Goal: Transaction & Acquisition: Purchase product/service

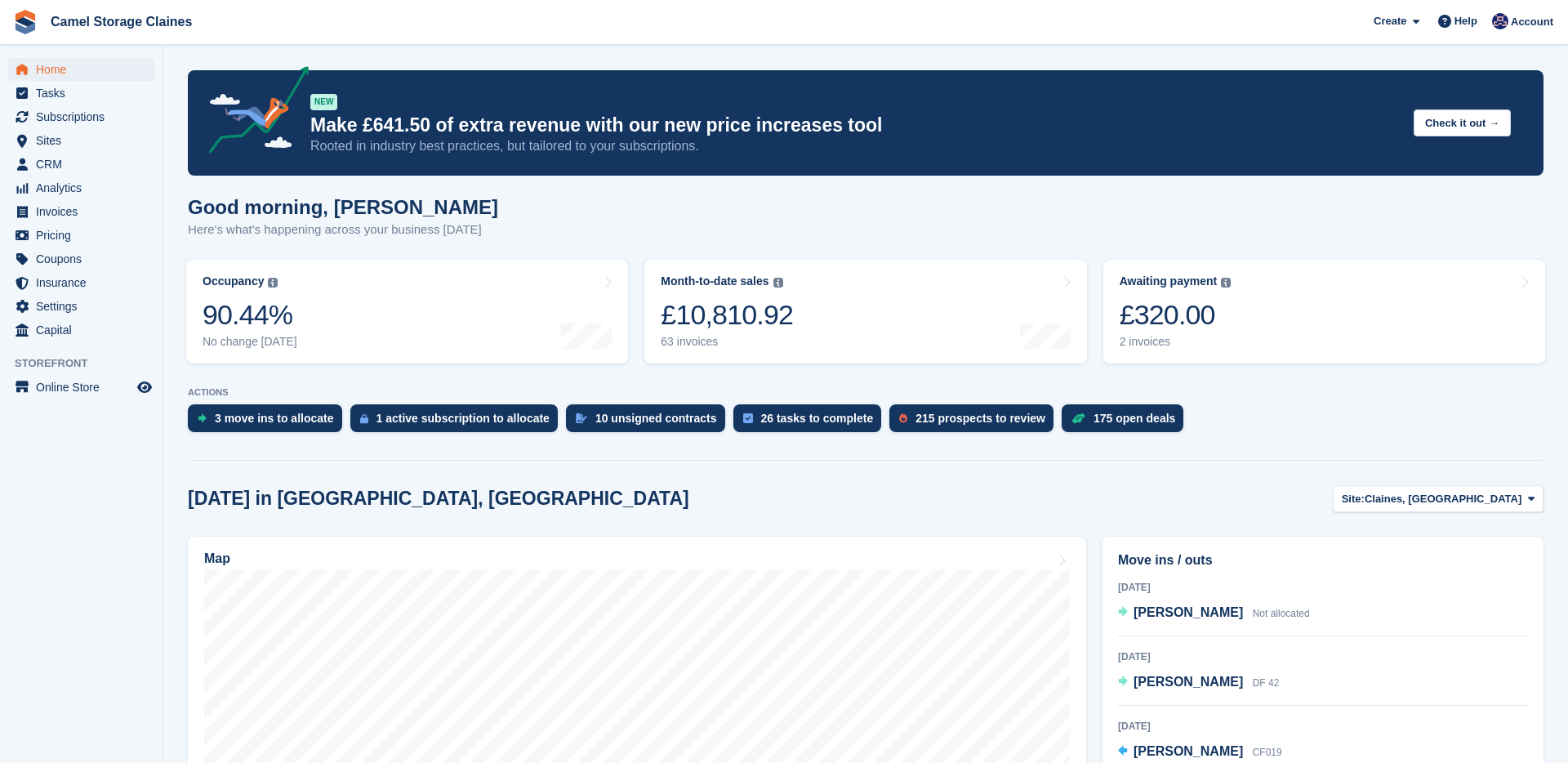
scroll to position [174, 0]
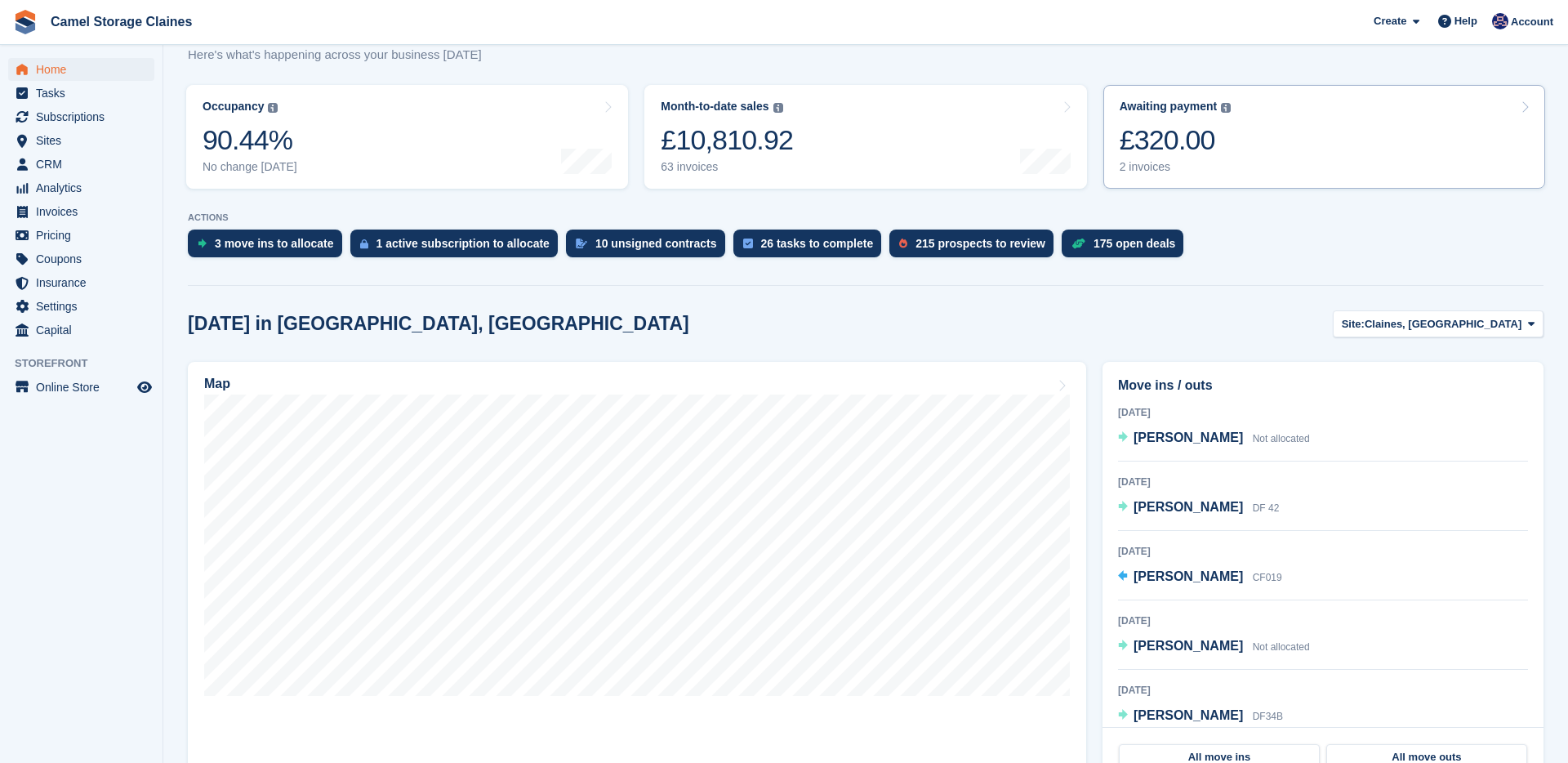
click at [1184, 110] on div "Awaiting payment" at bounding box center [1169, 106] width 98 height 14
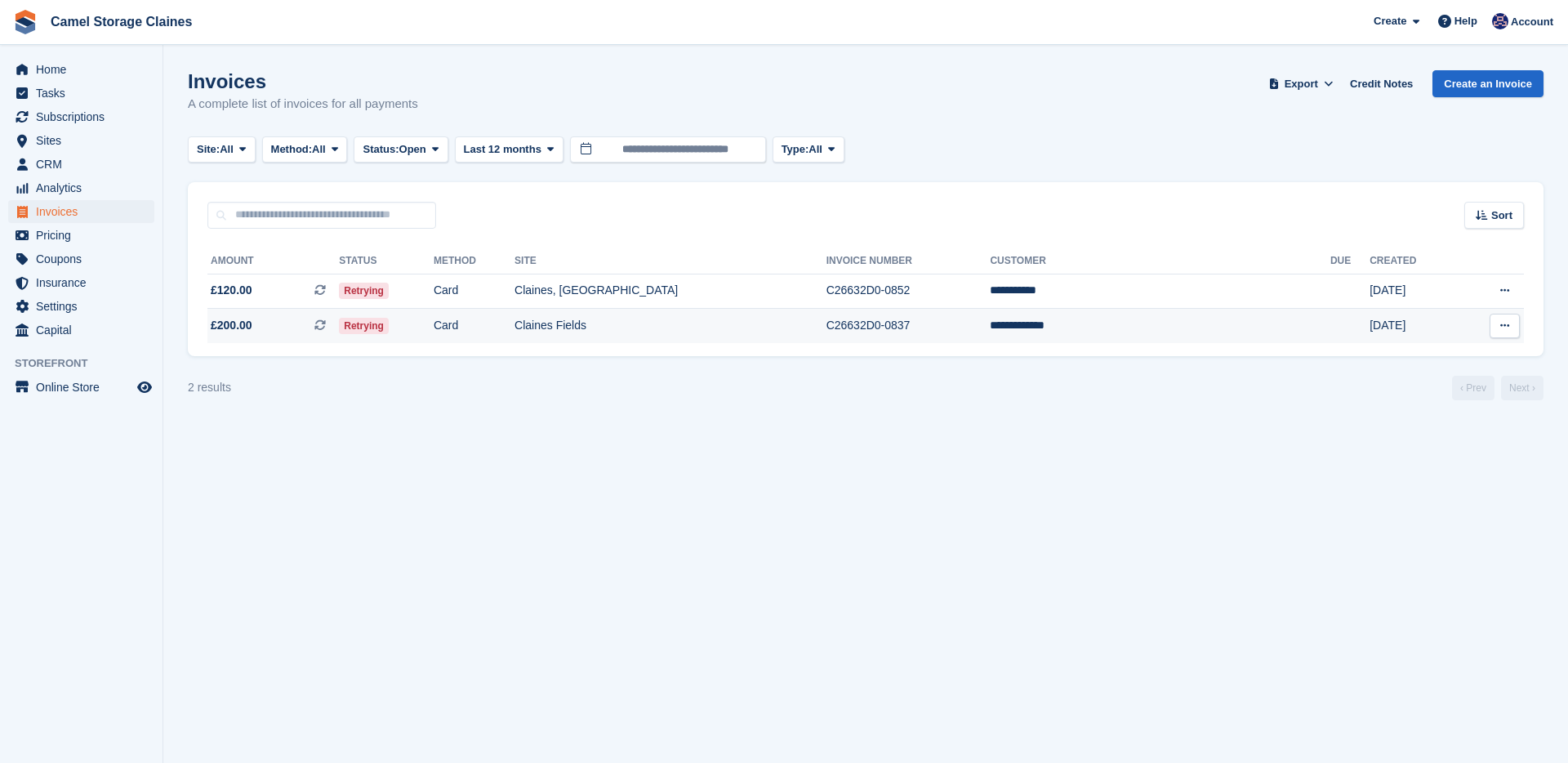
click at [991, 322] on td "C26632D0-0837" at bounding box center [909, 325] width 164 height 34
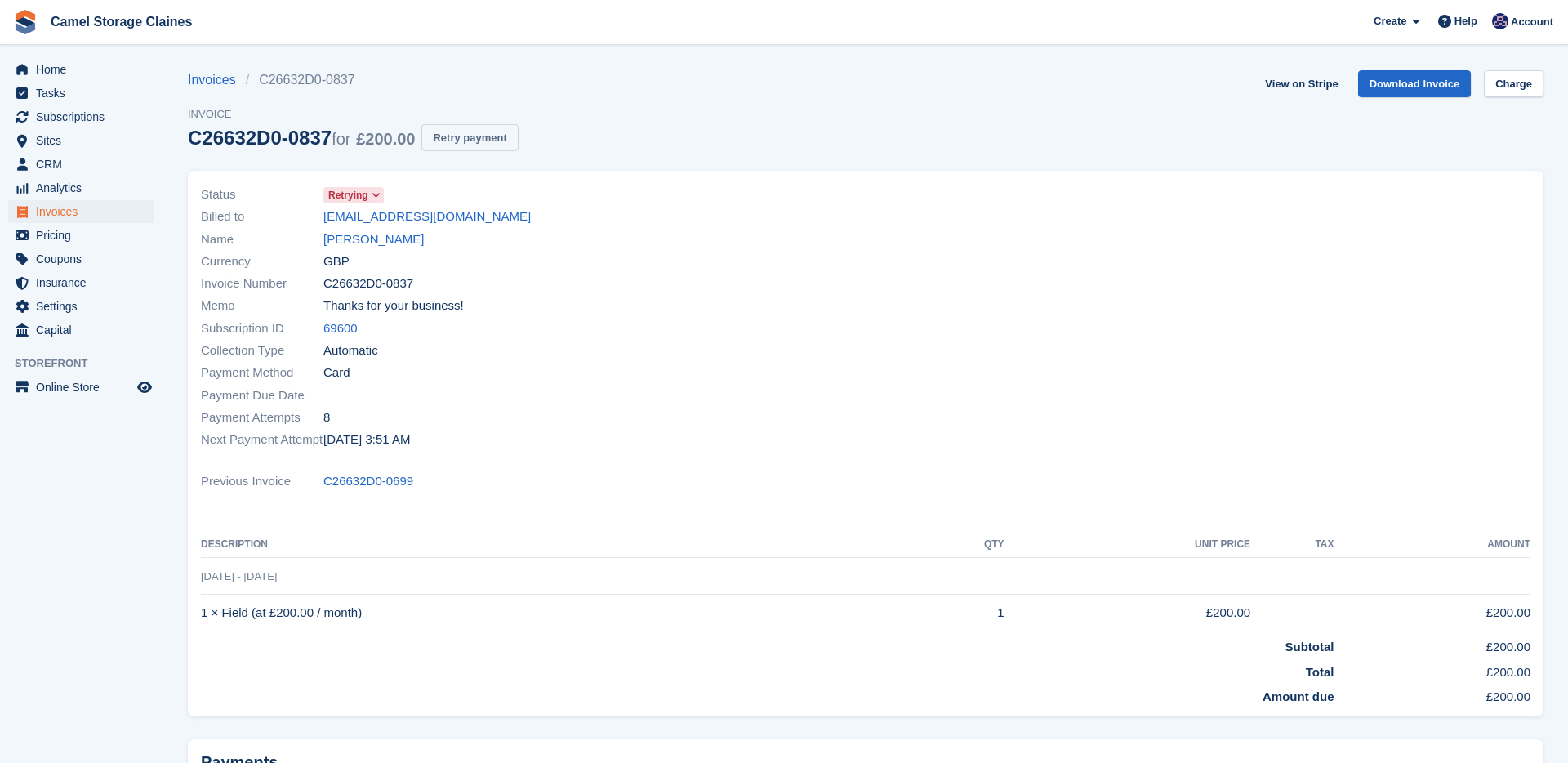
click at [501, 139] on button "Retry payment" at bounding box center [469, 137] width 97 height 27
click at [65, 62] on span "Home" at bounding box center [85, 70] width 98 height 23
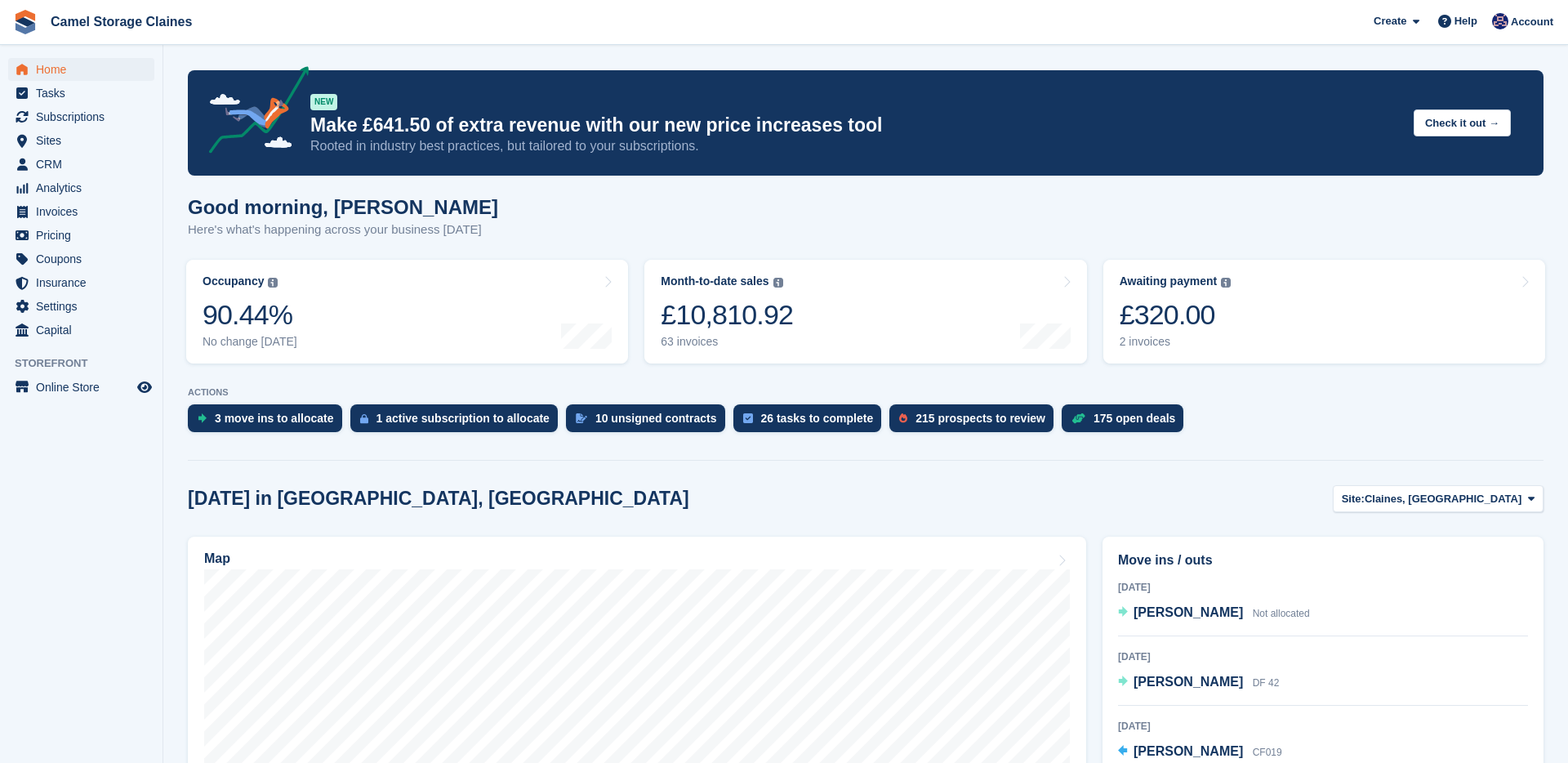
scroll to position [138, 0]
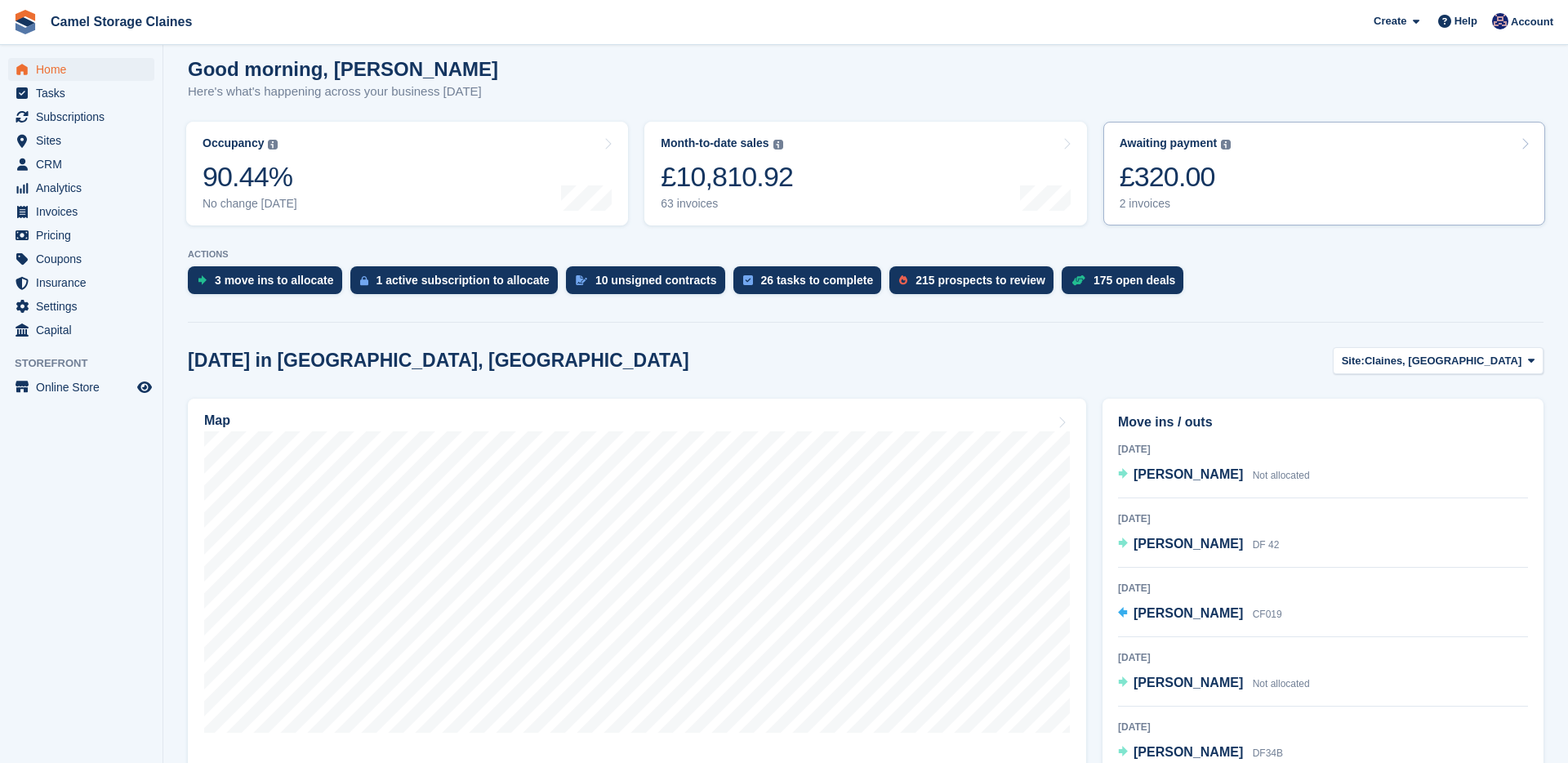
click at [1292, 161] on link "Awaiting payment The total outstanding balance on all open invoices. £320.00 2 …" at bounding box center [1324, 174] width 442 height 104
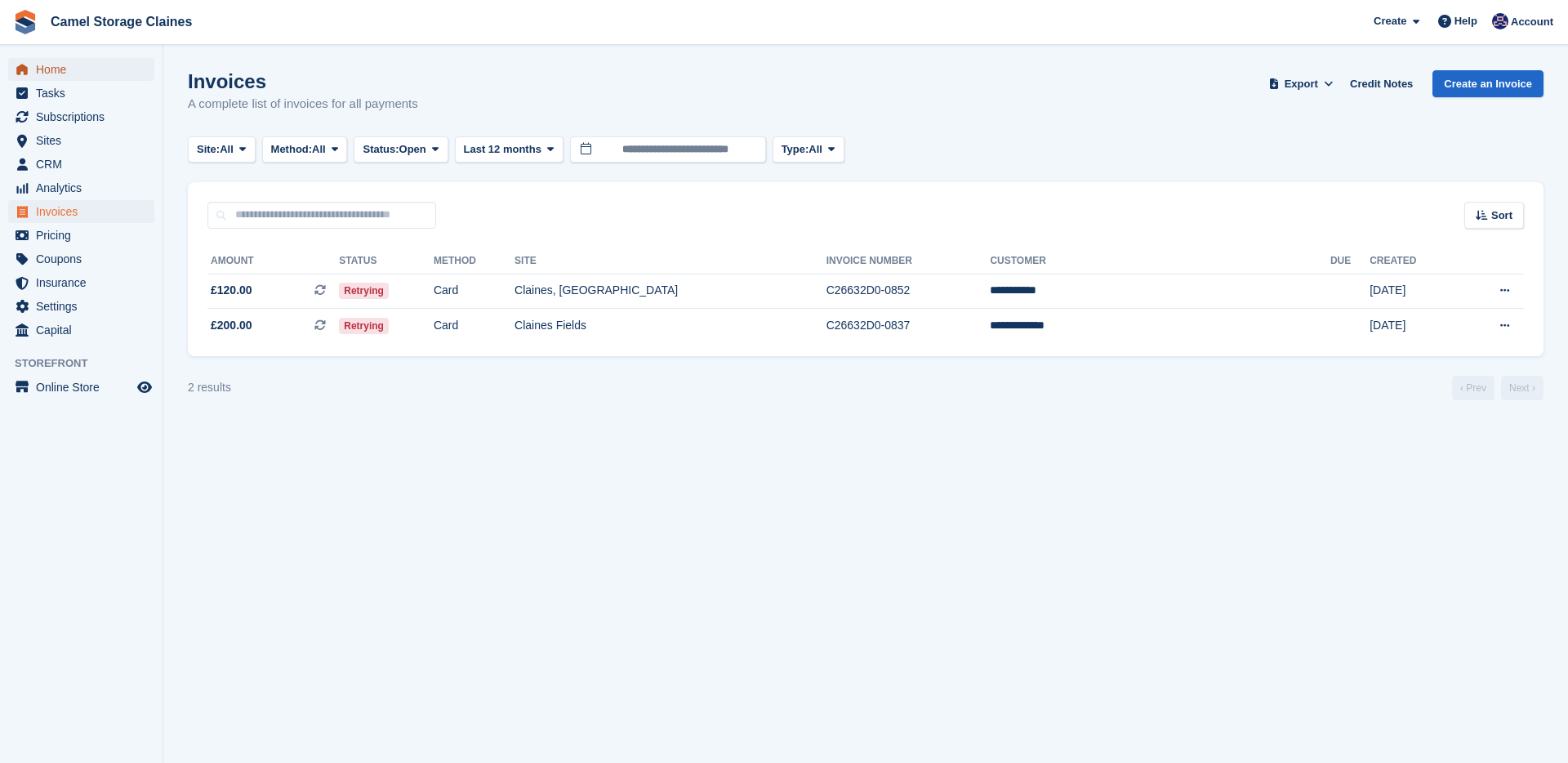
click at [69, 64] on span "Home" at bounding box center [85, 70] width 98 height 23
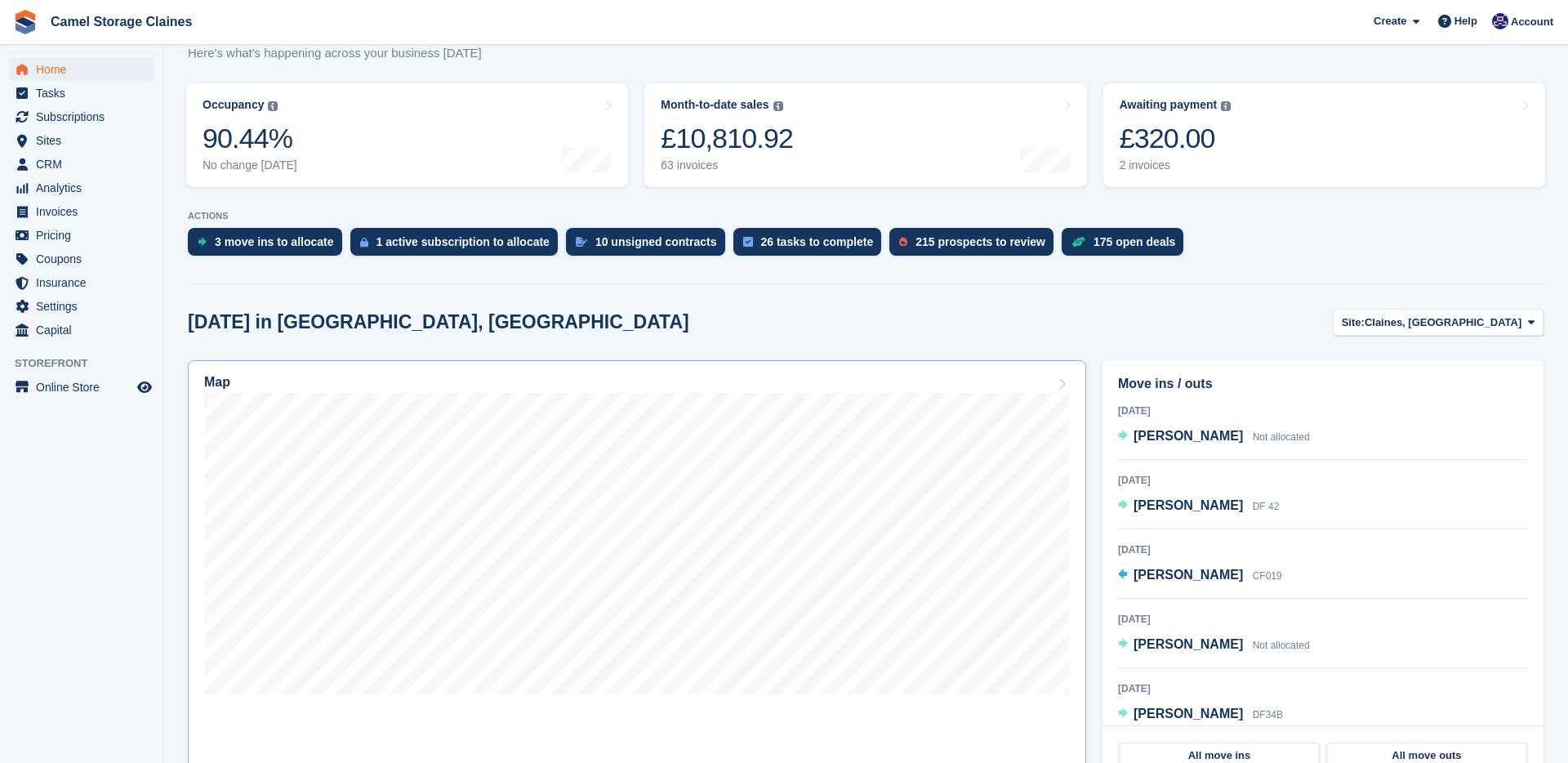
scroll to position [187, 0]
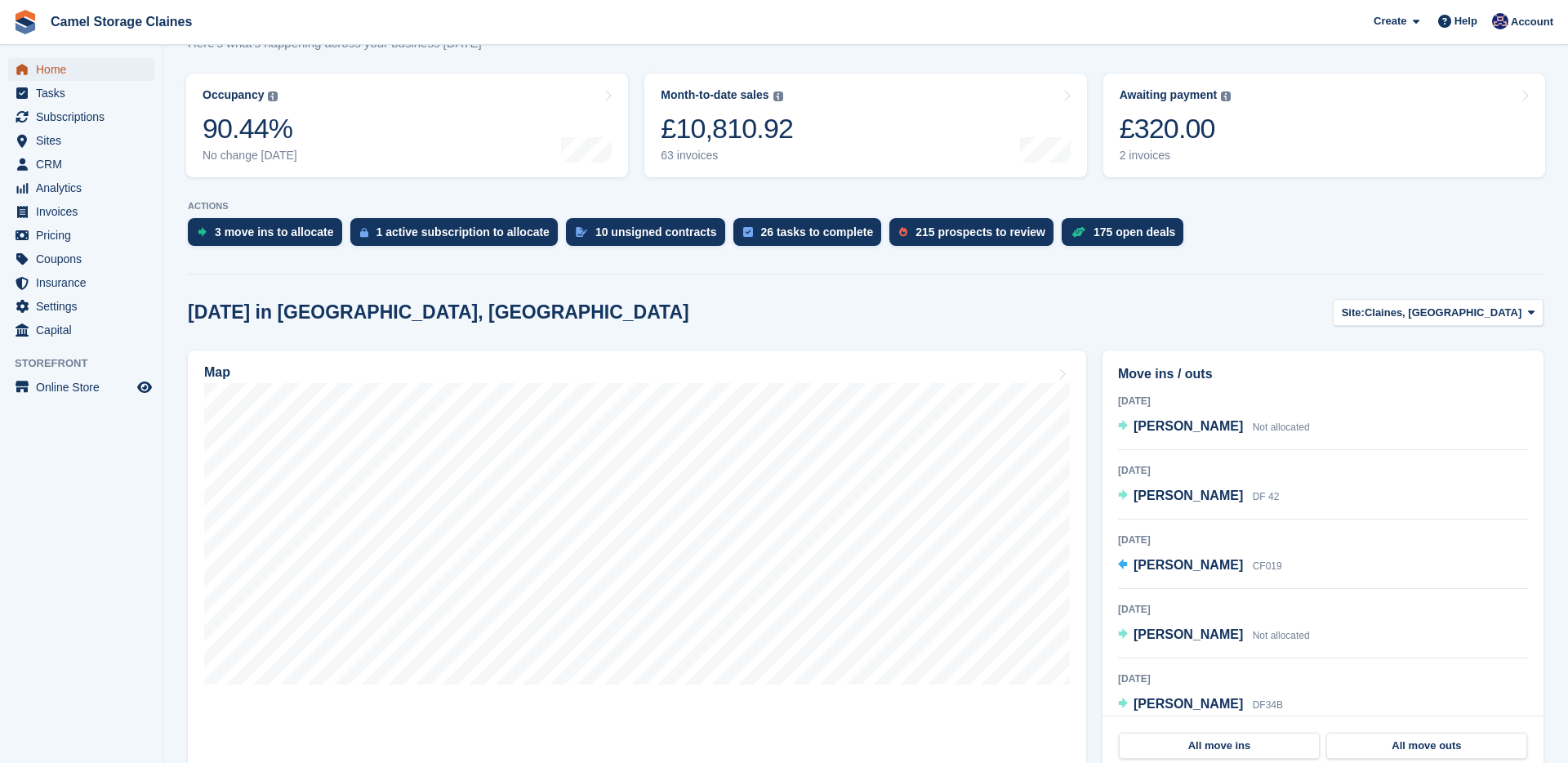
click at [91, 70] on span "Home" at bounding box center [85, 70] width 98 height 23
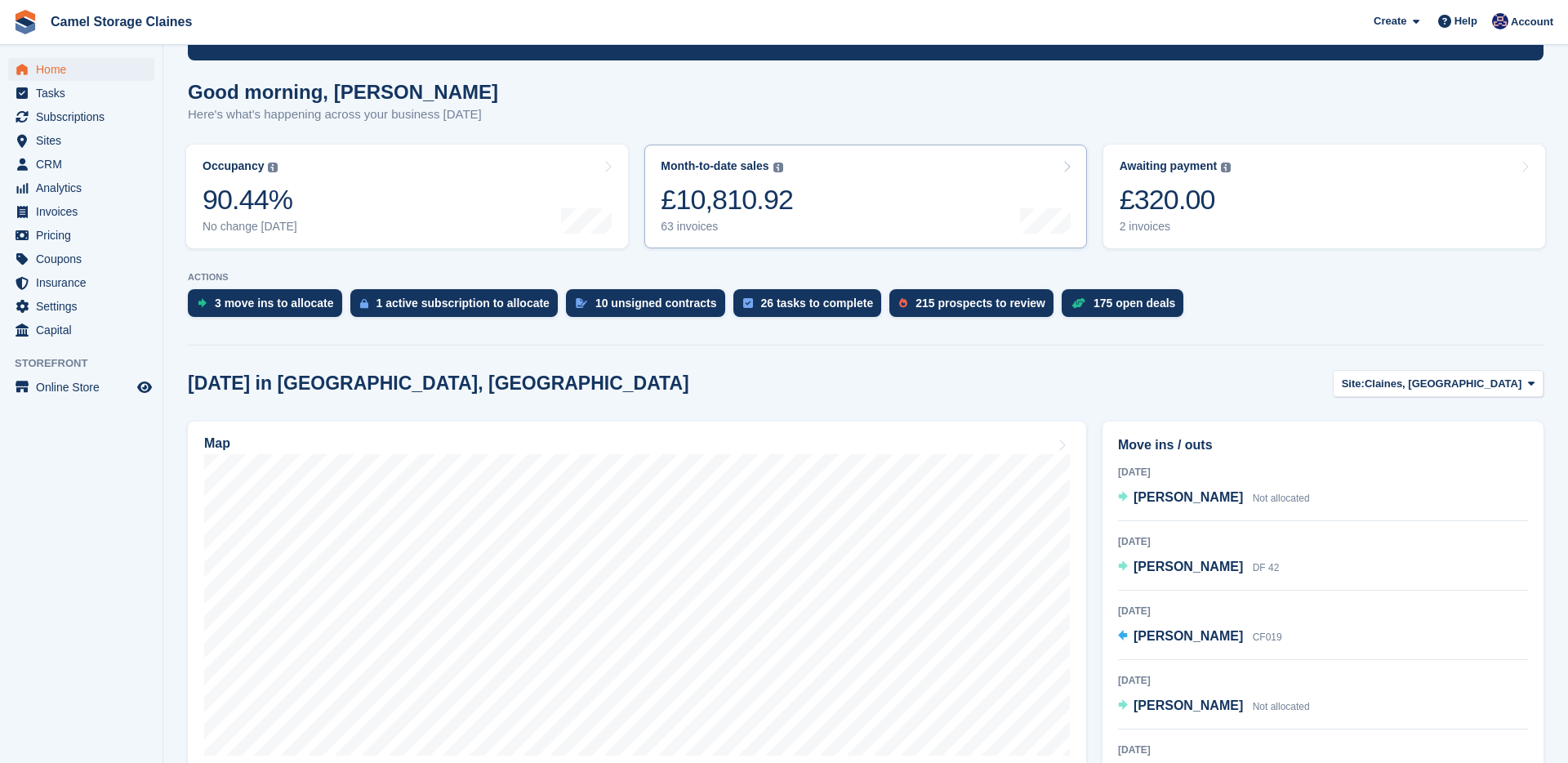
scroll to position [399, 0]
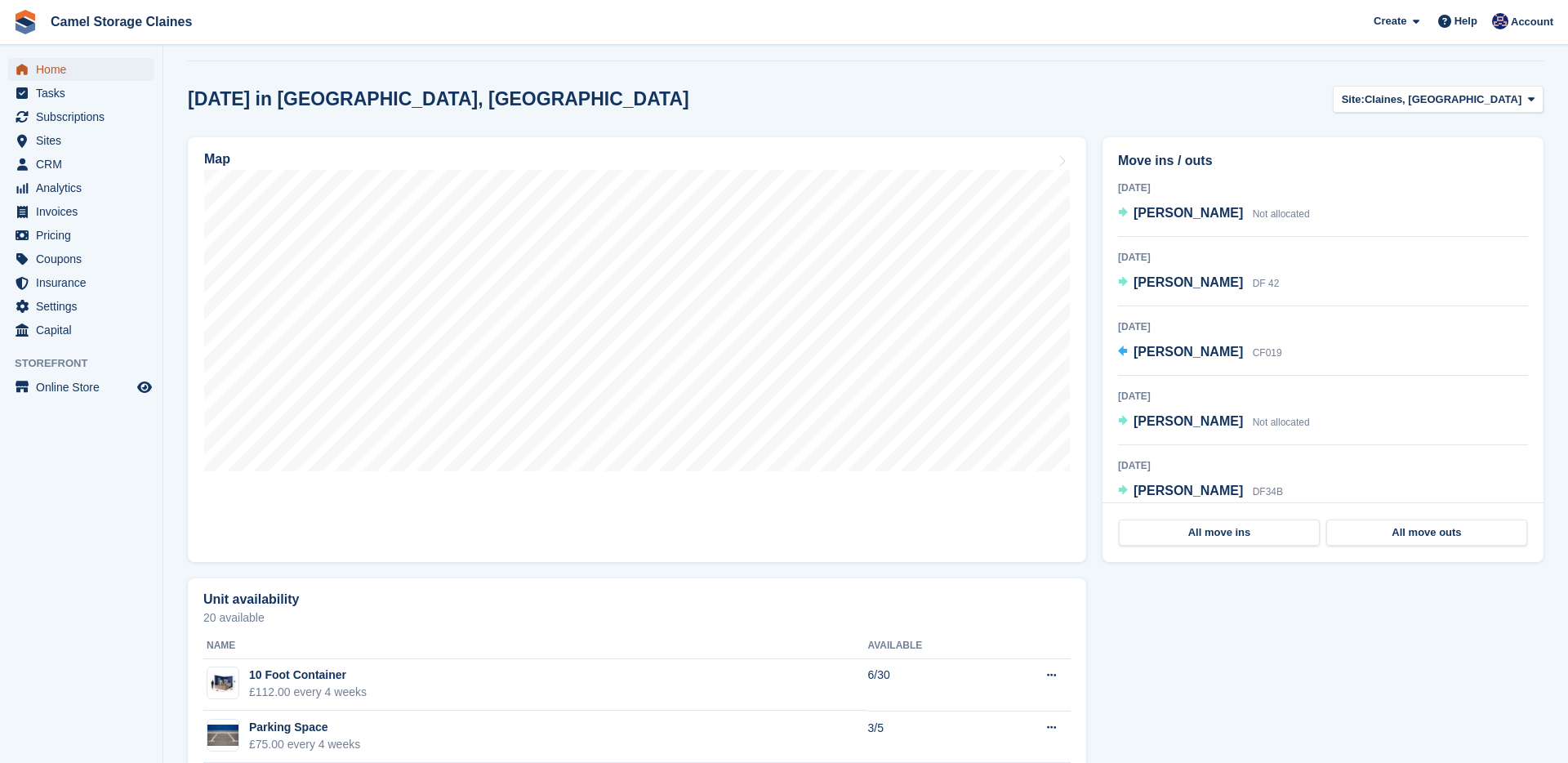
click at [58, 58] on span "Home" at bounding box center [85, 70] width 98 height 23
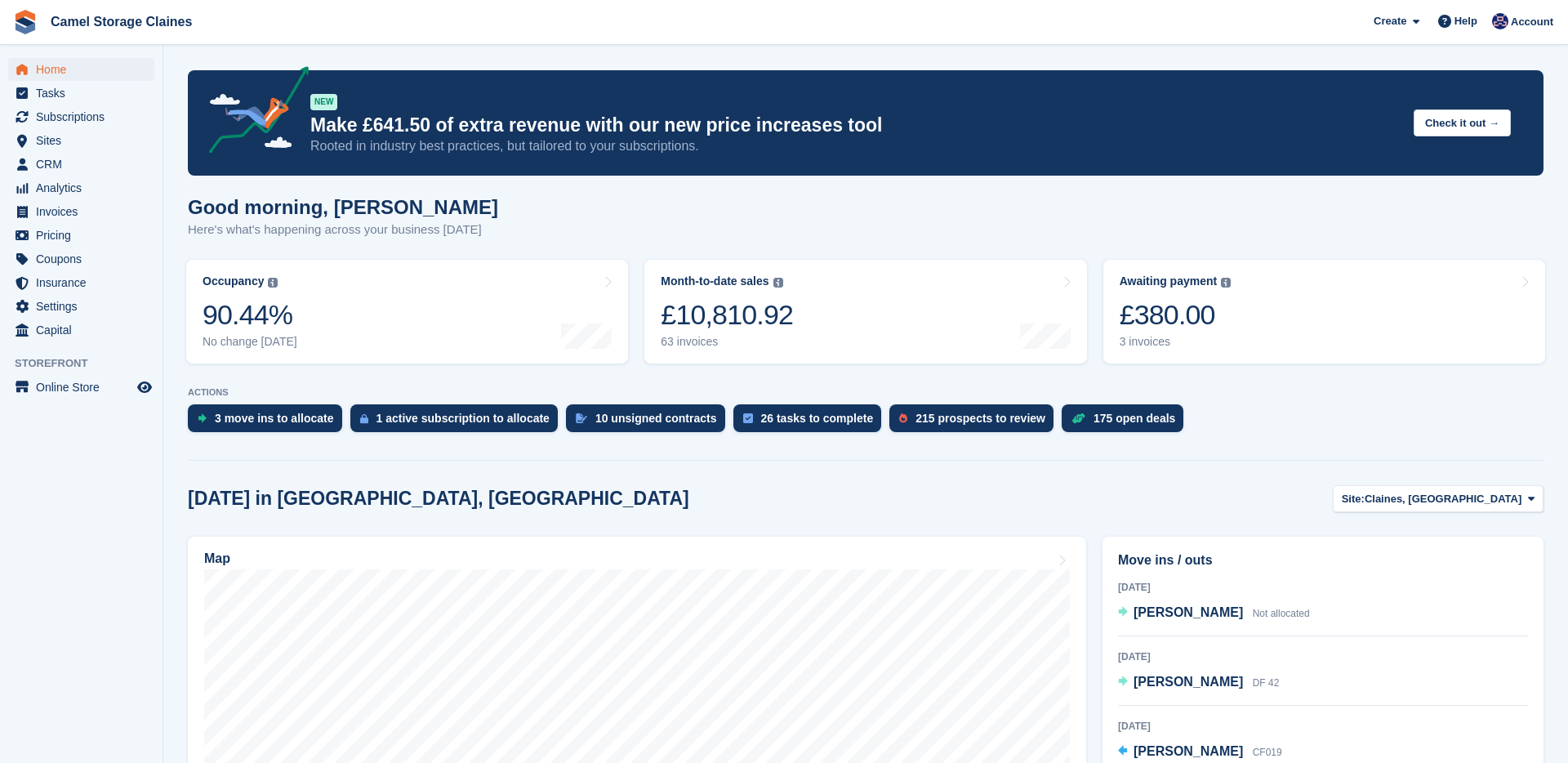
scroll to position [189, 0]
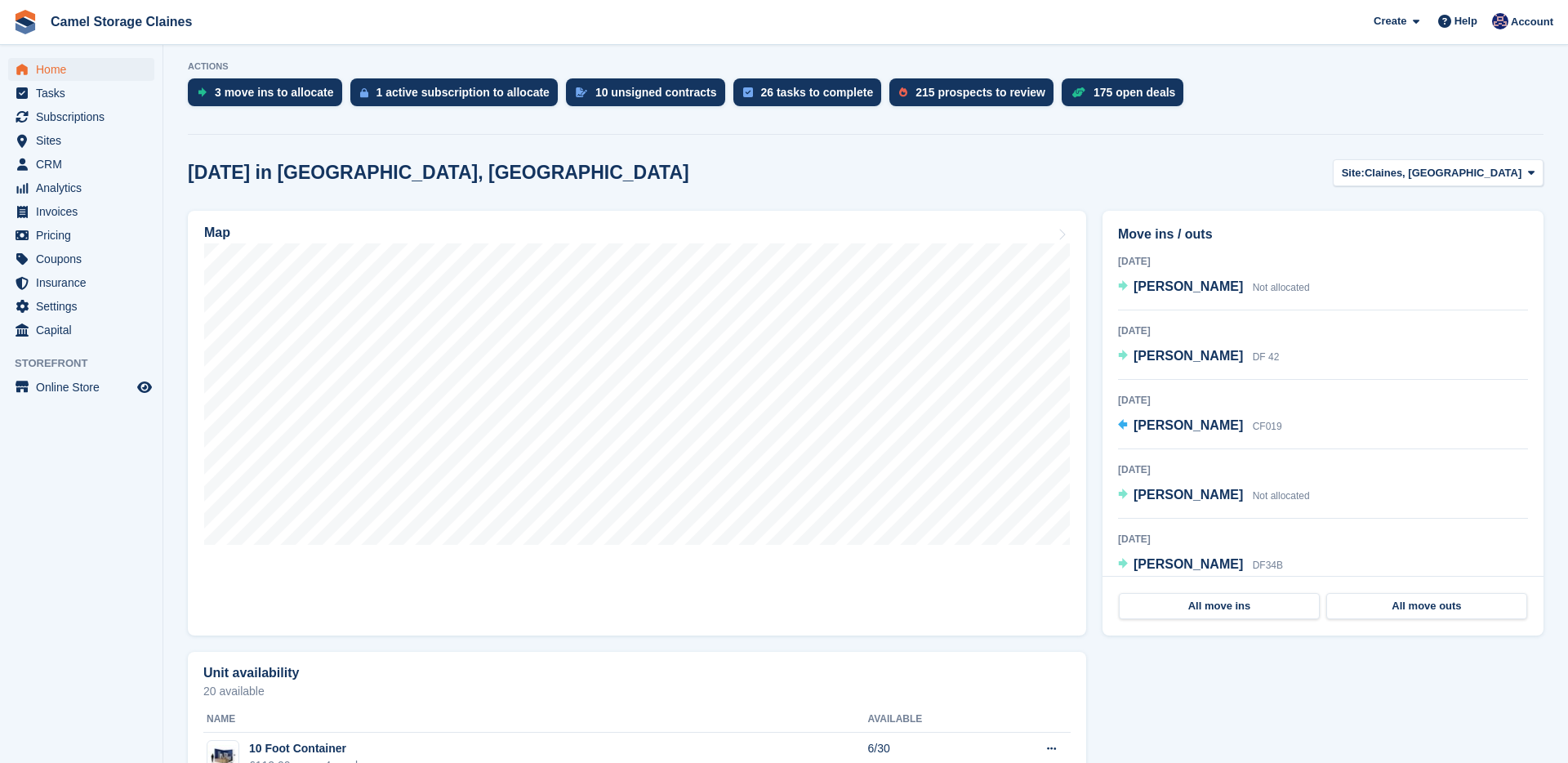
scroll to position [328, 0]
